Goal: Task Accomplishment & Management: Manage account settings

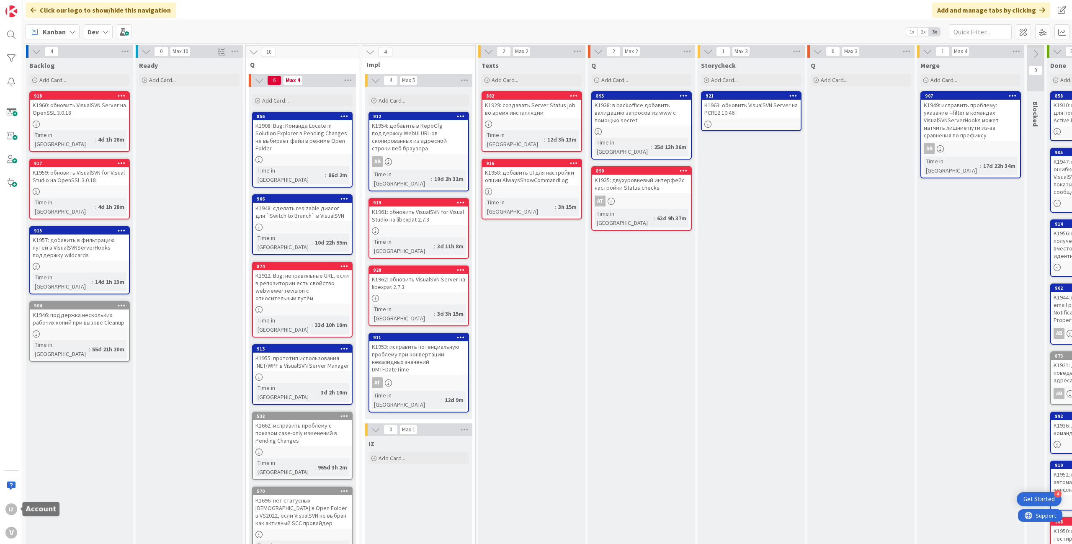
scroll to position [0, 132]
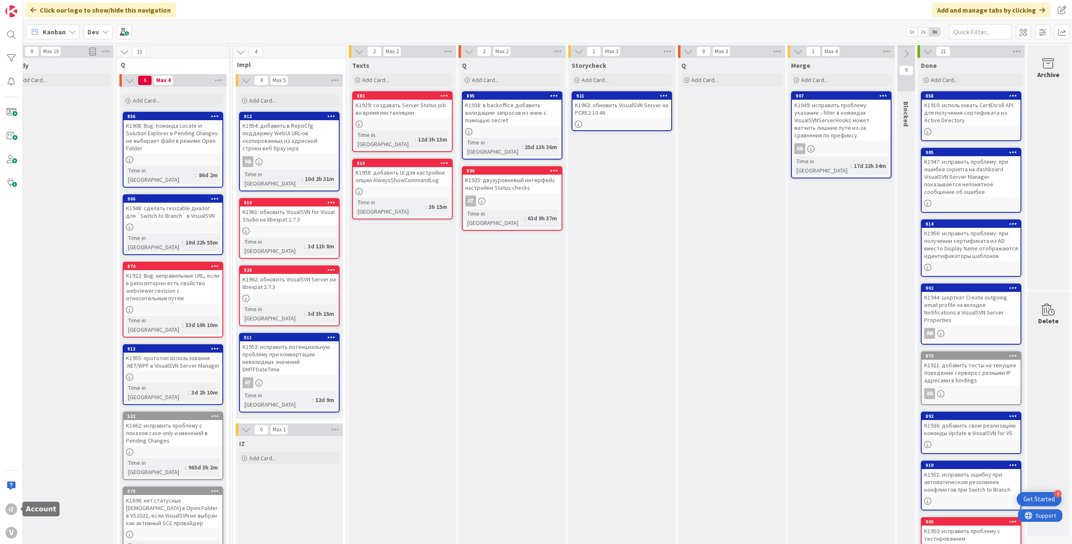
click at [18, 511] on div "IZ" at bounding box center [11, 509] width 17 height 17
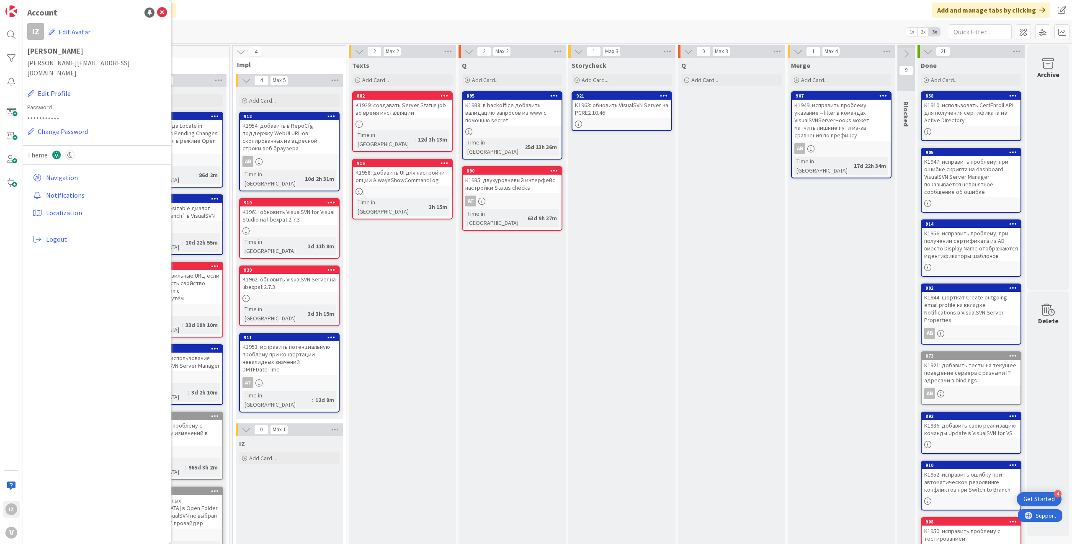
click at [48, 88] on button "Edit Profile" at bounding box center [49, 93] width 44 height 11
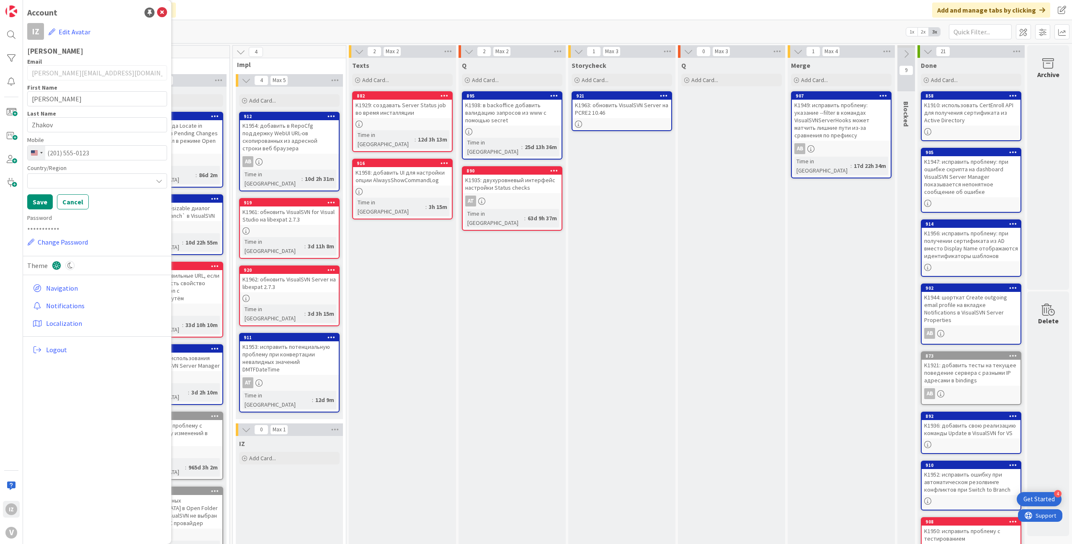
click at [94, 428] on div "Account IZ Edit Avatar [PERSON_NAME] Email [PERSON_NAME][EMAIL_ADDRESS][DOMAIN_…" at bounding box center [97, 272] width 148 height 544
click at [87, 416] on div "Account IZ Edit Avatar [PERSON_NAME] Email [PERSON_NAME][EMAIL_ADDRESS][DOMAIN_…" at bounding box center [97, 272] width 148 height 544
click at [14, 41] on div at bounding box center [11, 34] width 17 height 17
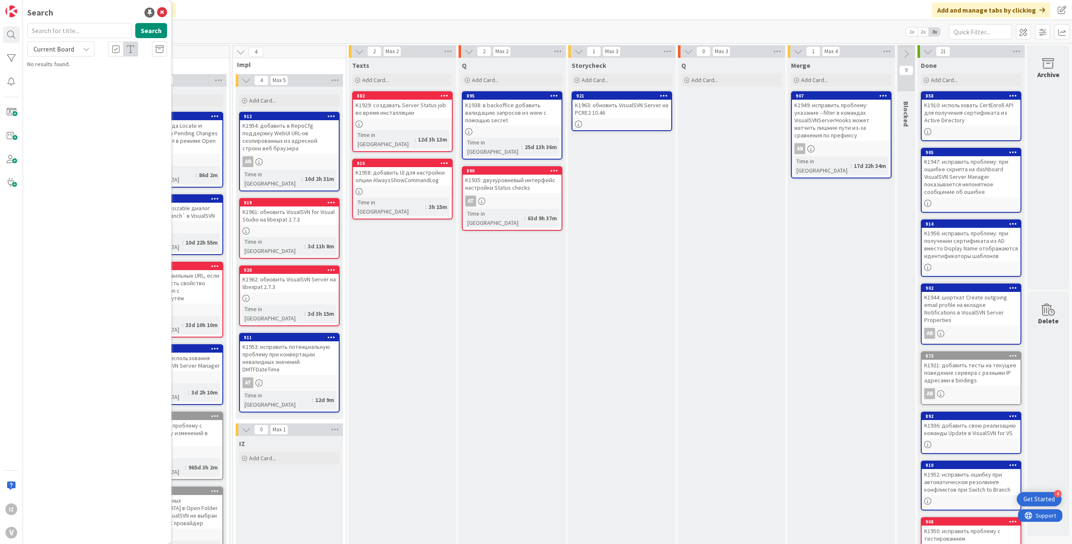
click at [12, 518] on div "IZ V" at bounding box center [11, 272] width 23 height 544
click at [13, 509] on div "IZ" at bounding box center [11, 509] width 12 height 12
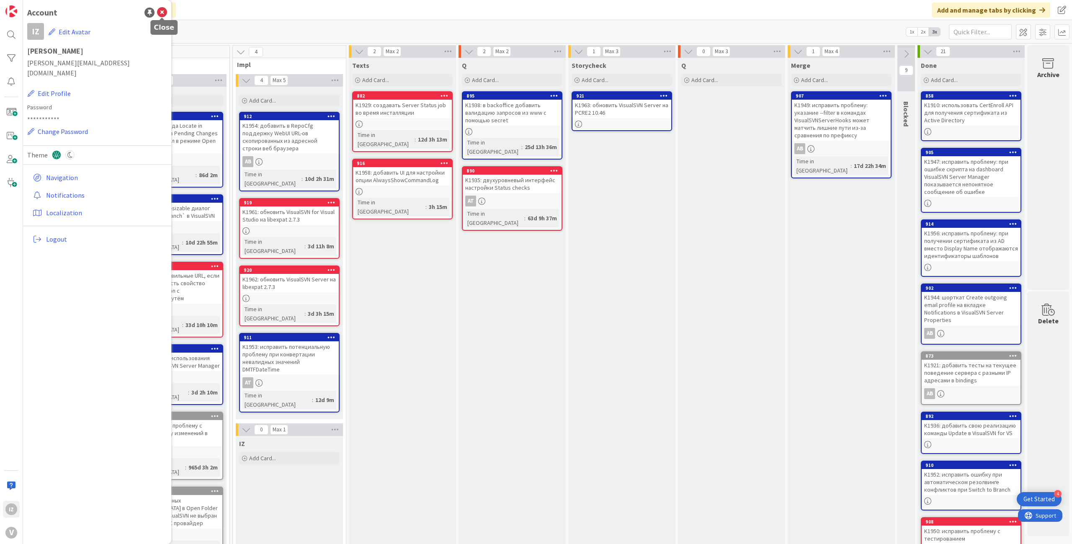
click at [164, 10] on icon at bounding box center [162, 13] width 10 height 10
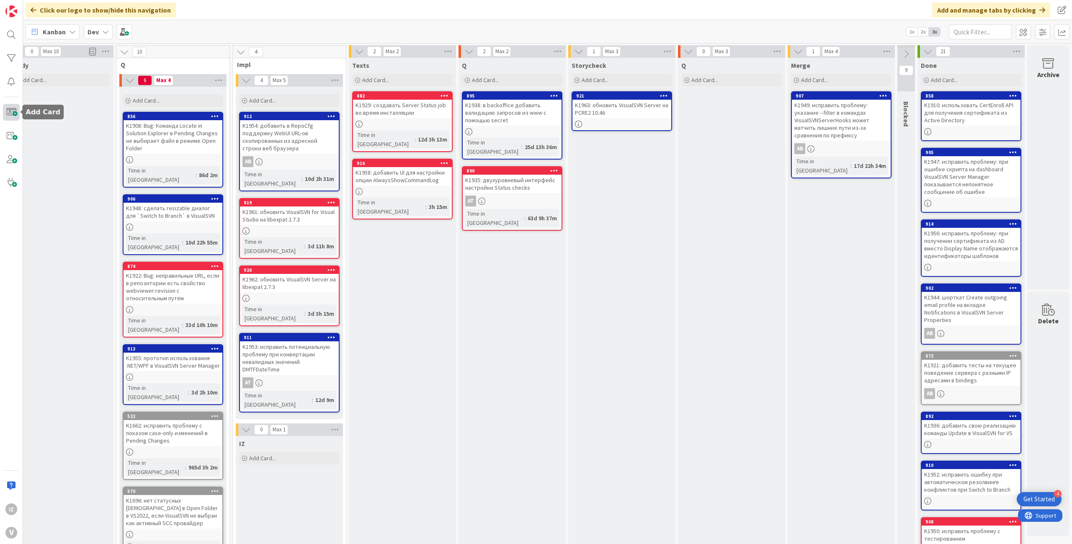
click at [12, 117] on span at bounding box center [11, 112] width 17 height 17
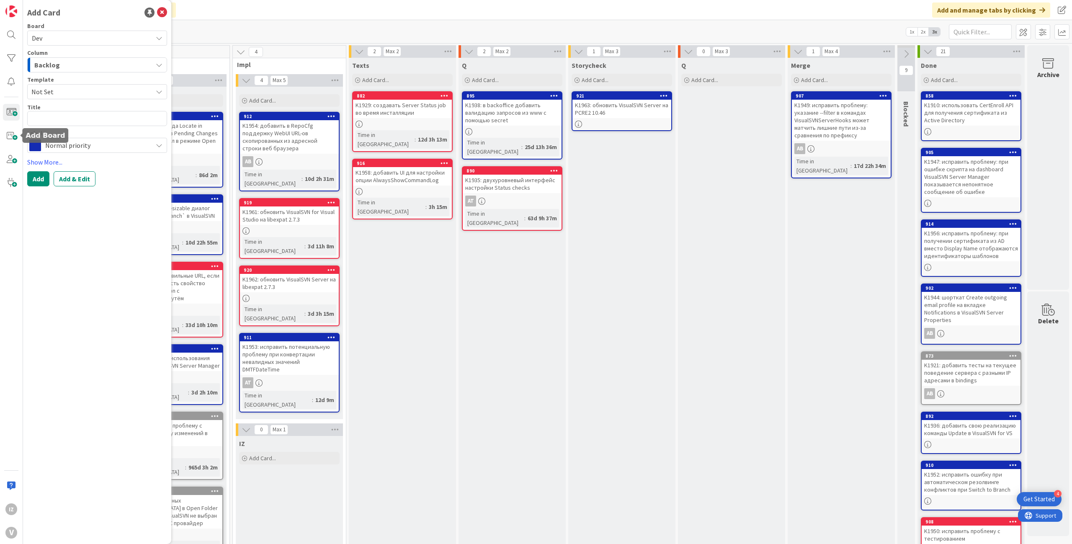
click at [10, 146] on div "IZ V" at bounding box center [11, 272] width 23 height 544
click at [524, 389] on div "Q Add Card... 895 K1938: в backoffice добавить валидацию запросов из www с помо…" at bounding box center [512, 512] width 107 height 909
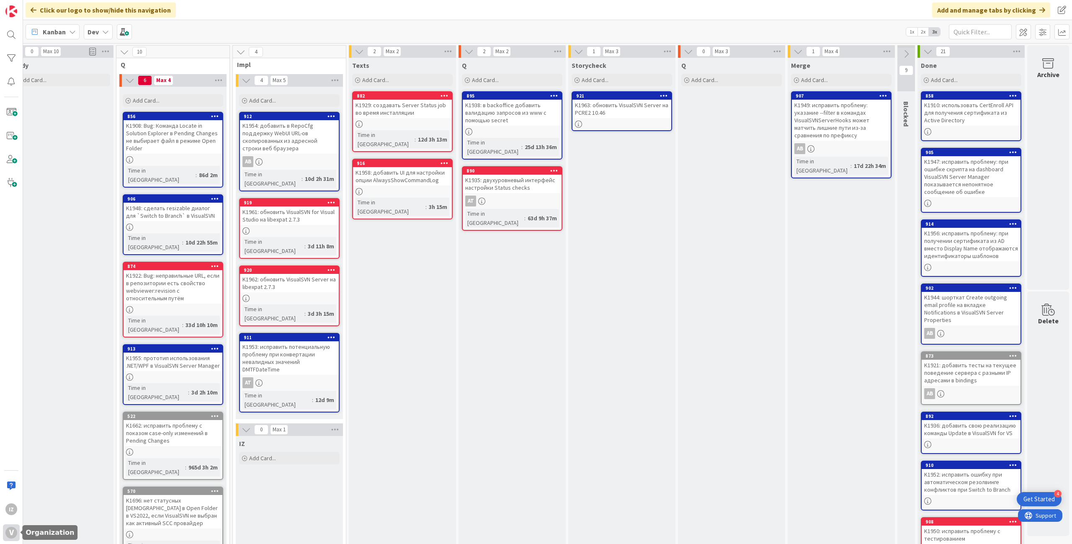
click at [8, 529] on div "V" at bounding box center [11, 533] width 12 height 12
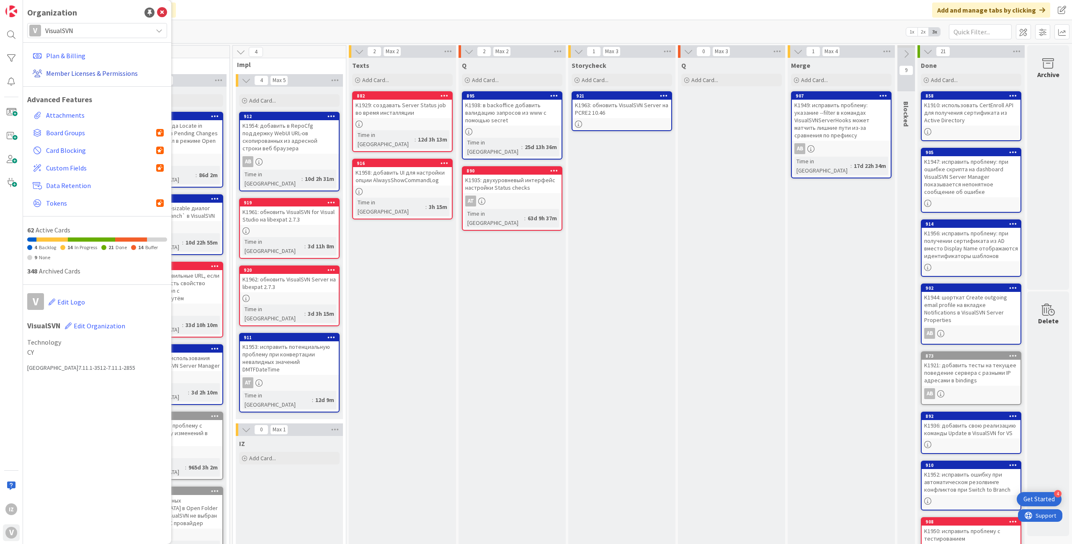
click at [54, 72] on link "Member Licenses & Permissions" at bounding box center [98, 73] width 138 height 15
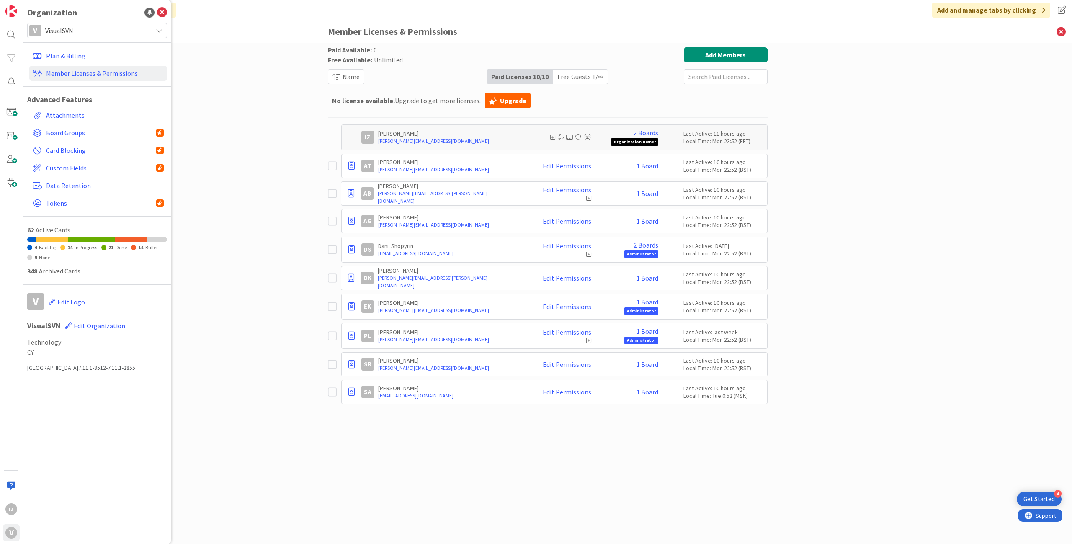
click at [532, 494] on div "Paid Available: 0 Free Available: Unlimited Name Paid Licenses 10 / 10 Free Gue…" at bounding box center [548, 285] width 440 height 476
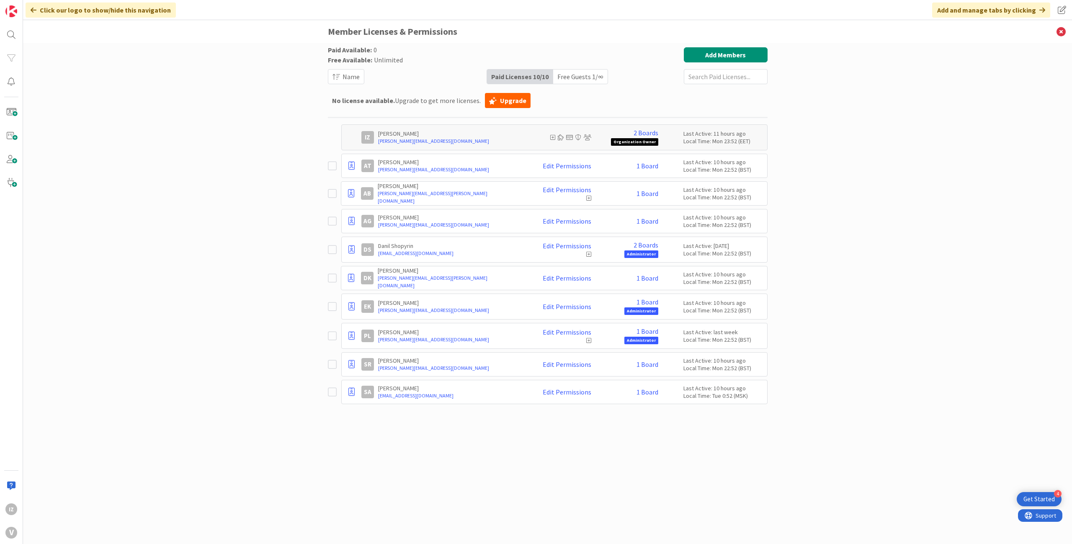
click at [532, 490] on div "Paid Available: 0 Free Available: Unlimited Name Paid Licenses 10 / 10 Free Gue…" at bounding box center [548, 285] width 440 height 476
click at [532, 488] on div "Paid Available: 0 Free Available: Unlimited Name Paid Licenses 10 / 10 Free Gue…" at bounding box center [548, 285] width 440 height 476
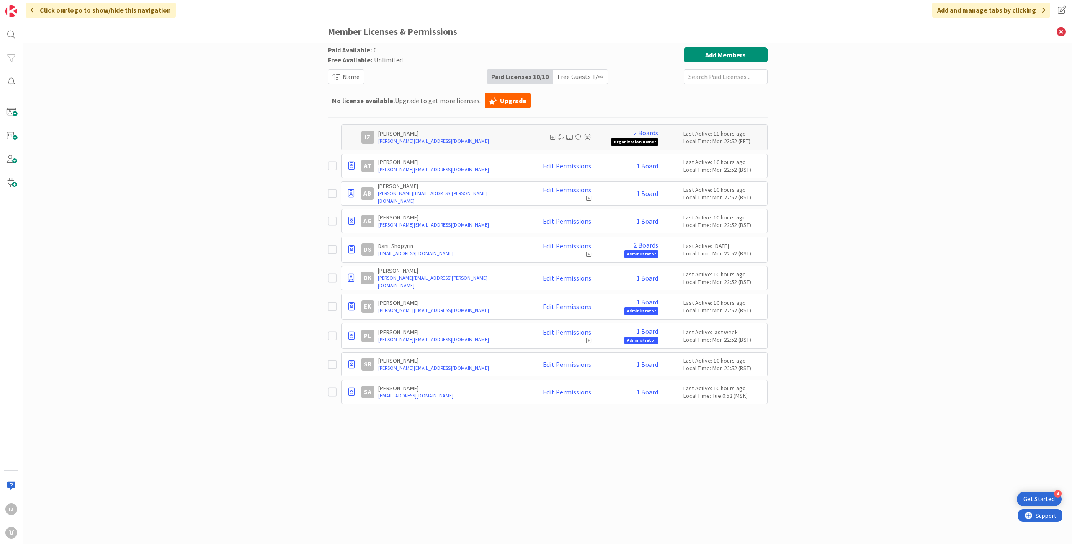
click at [532, 488] on div "Paid Available: 0 Free Available: Unlimited Name Paid Licenses 10 / 10 Free Gue…" at bounding box center [548, 285] width 440 height 476
click at [511, 503] on div "Paid Available: 0 Free Available: Unlimited Name Paid Licenses 10 / 10 Free Gue…" at bounding box center [548, 285] width 440 height 476
